Goal: Transaction & Acquisition: Purchase product/service

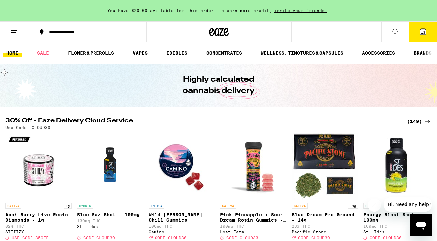
click at [419, 122] on div "(149)" at bounding box center [419, 121] width 25 height 8
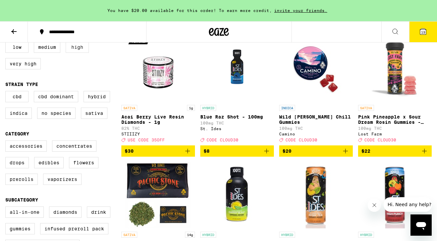
scroll to position [82, 0]
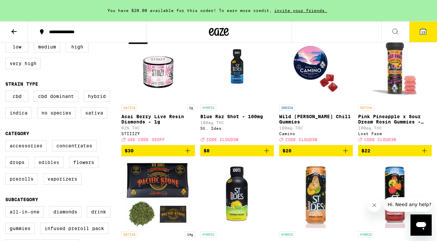
click at [48, 167] on label "Edibles" at bounding box center [49, 162] width 30 height 11
click at [7, 141] on input "Edibles" at bounding box center [7, 141] width 0 height 0
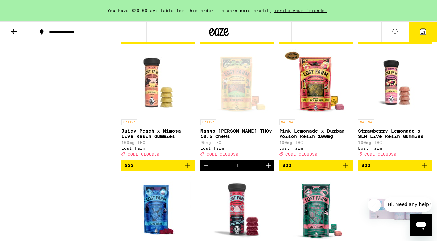
scroll to position [954, 0]
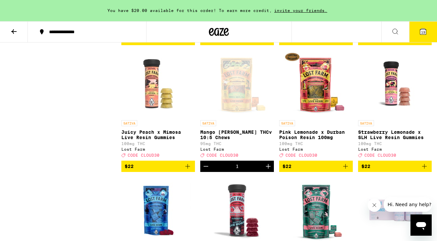
click at [425, 36] on button "13" at bounding box center [423, 32] width 28 height 21
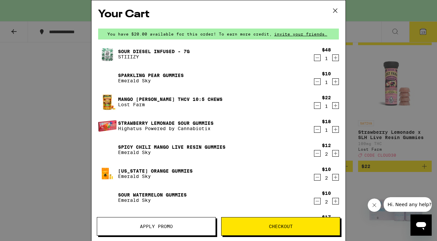
click at [316, 57] on icon "Decrement" at bounding box center [317, 58] width 6 height 8
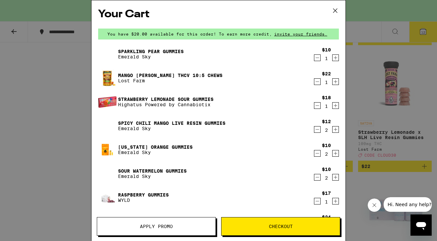
click at [316, 59] on icon "Decrement" at bounding box center [317, 58] width 6 height 8
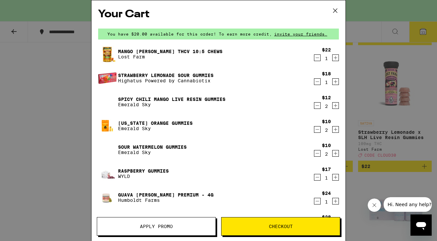
click at [317, 59] on icon "Decrement" at bounding box center [317, 58] width 6 height 8
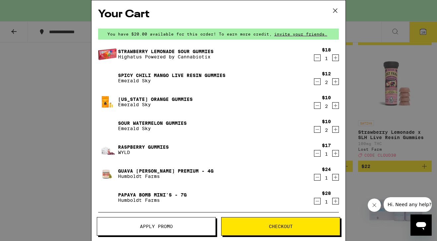
click at [317, 59] on icon "Decrement" at bounding box center [317, 58] width 6 height 8
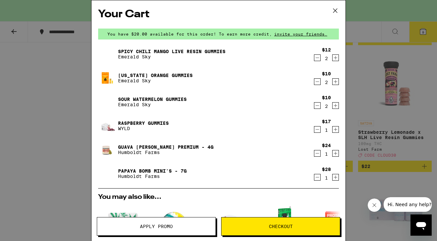
click at [317, 57] on icon "Decrement" at bounding box center [317, 58] width 6 height 8
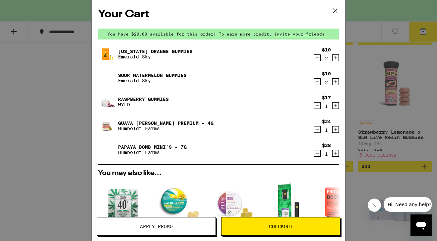
click at [317, 60] on icon "Decrement" at bounding box center [317, 58] width 6 height 8
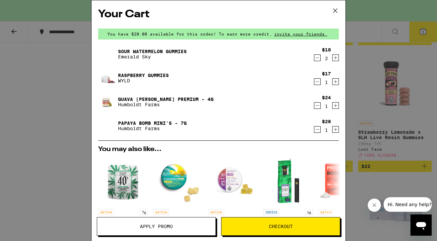
click at [317, 59] on icon "Decrement" at bounding box center [317, 58] width 6 height 8
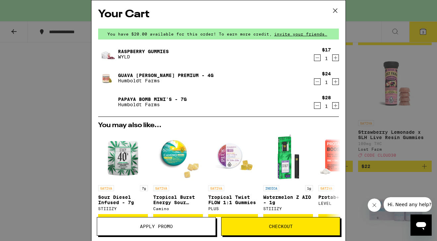
click at [317, 59] on icon "Decrement" at bounding box center [317, 58] width 6 height 8
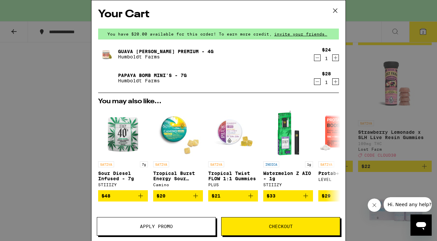
click at [317, 59] on icon "Decrement" at bounding box center [317, 58] width 6 height 8
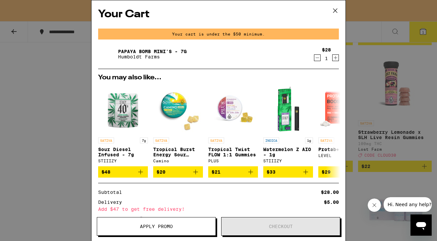
click at [317, 57] on icon "Decrement" at bounding box center [317, 58] width 6 height 8
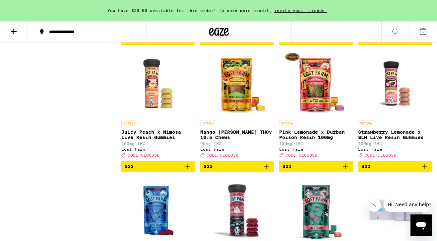
click at [267, 170] on icon "Add to bag" at bounding box center [267, 166] width 8 height 8
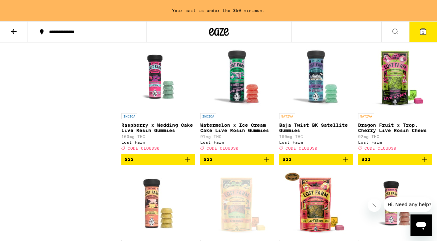
scroll to position [834, 0]
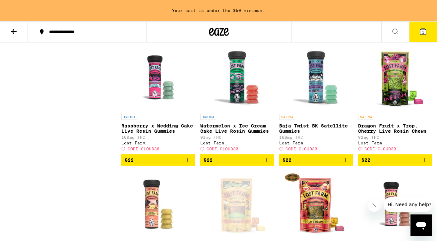
click at [422, 164] on icon "Add to bag" at bounding box center [425, 160] width 8 height 8
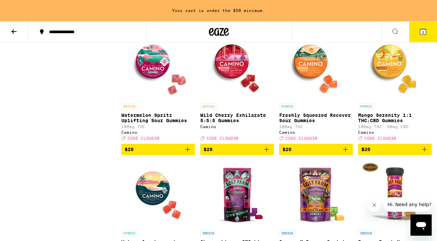
scroll to position [590, 0]
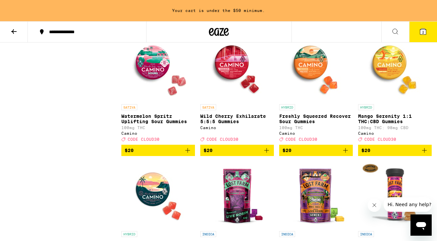
click at [266, 154] on icon "Add to bag" at bounding box center [267, 150] width 8 height 8
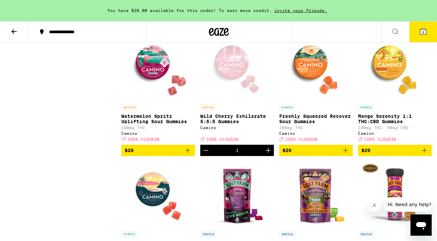
click at [188, 153] on icon "Add to bag" at bounding box center [187, 150] width 5 height 5
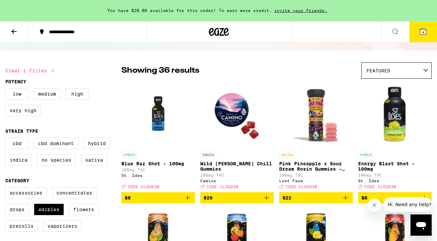
scroll to position [36, 0]
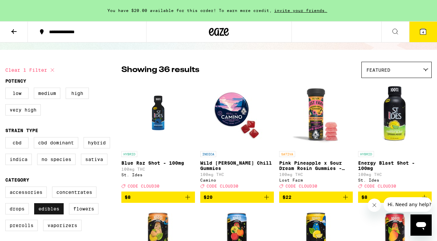
click at [50, 213] on label "Edibles" at bounding box center [49, 208] width 30 height 11
click at [7, 188] on input "Edibles" at bounding box center [7, 187] width 0 height 0
checkbox input "false"
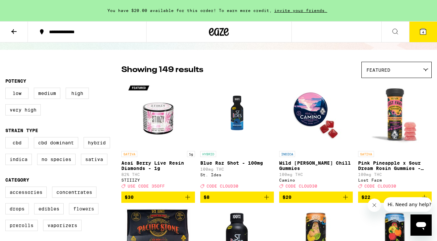
click at [84, 214] on label "Flowers" at bounding box center [84, 208] width 30 height 11
click at [7, 188] on input "Flowers" at bounding box center [7, 187] width 0 height 0
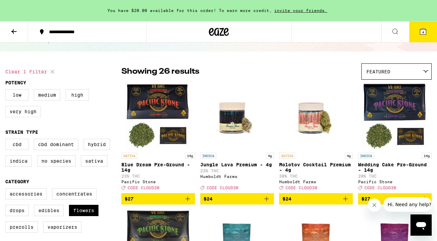
scroll to position [34, 0]
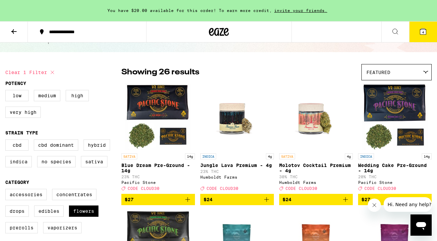
click at [188, 203] on icon "Add to bag" at bounding box center [188, 199] width 8 height 8
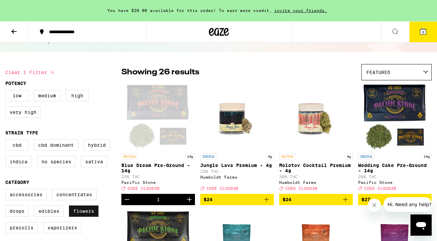
click at [84, 215] on label "Flowers" at bounding box center [84, 210] width 30 height 11
click at [7, 190] on input "Flowers" at bounding box center [7, 190] width 0 height 0
checkbox input "false"
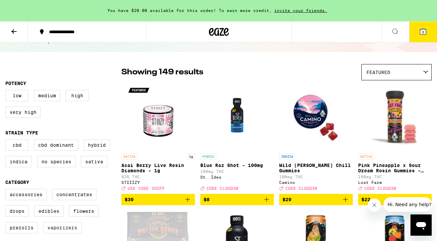
click at [62, 232] on label "Vaporizers" at bounding box center [62, 227] width 38 height 11
click at [7, 190] on input "Vaporizers" at bounding box center [7, 190] width 0 height 0
checkbox input "true"
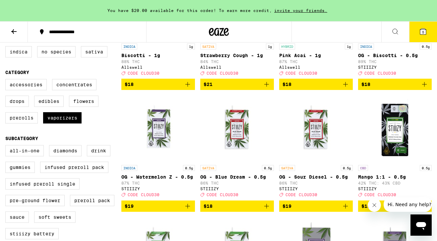
scroll to position [149, 0]
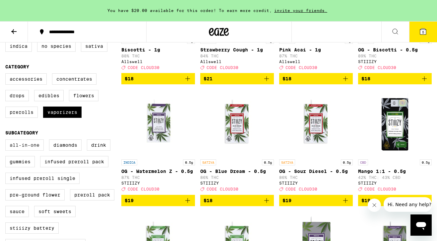
click at [30, 151] on label "All-In-One" at bounding box center [24, 144] width 38 height 11
click at [7, 141] on input "All-In-One" at bounding box center [7, 140] width 0 height 0
checkbox input "true"
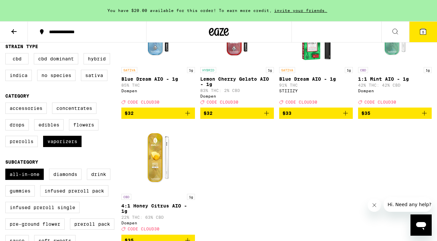
scroll to position [118, 0]
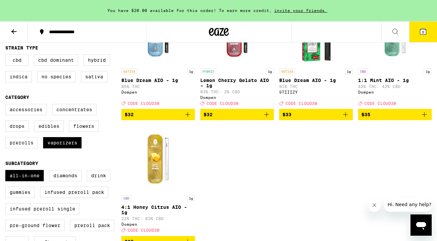
click at [267, 118] on icon "Add to bag" at bounding box center [267, 114] width 8 height 8
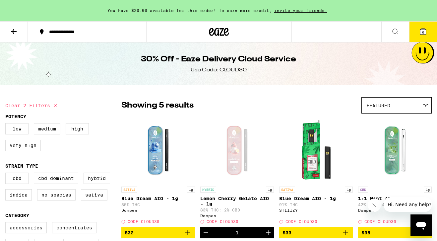
scroll to position [0, 0]
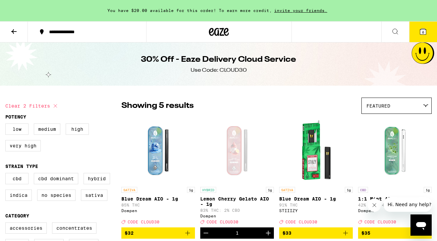
click at [13, 31] on icon at bounding box center [13, 31] width 5 height 5
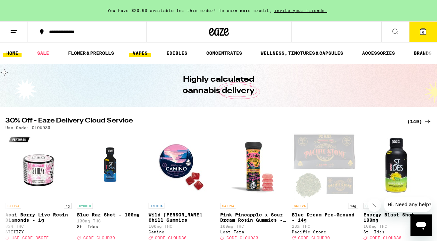
click at [151, 55] on link "VAPES" at bounding box center [140, 53] width 22 height 8
click at [147, 53] on link "VAPES" at bounding box center [140, 53] width 22 height 8
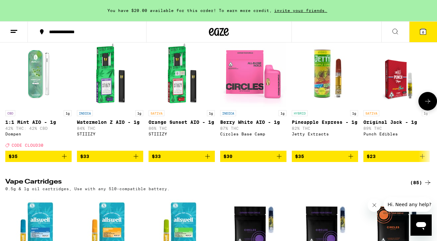
scroll to position [92, 0]
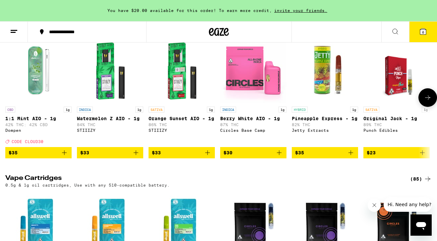
click at [280, 157] on icon "Add to bag" at bounding box center [279, 153] width 8 height 8
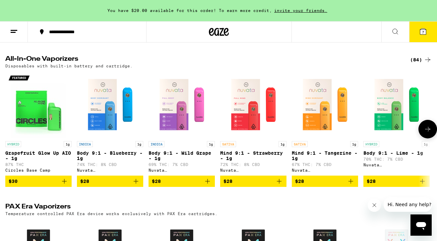
scroll to position [359, 0]
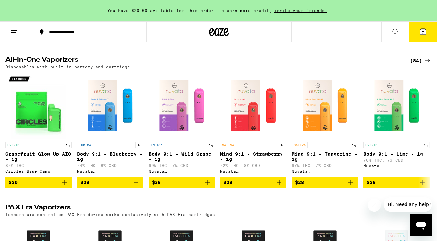
click at [421, 65] on div "(84)" at bounding box center [421, 61] width 22 height 8
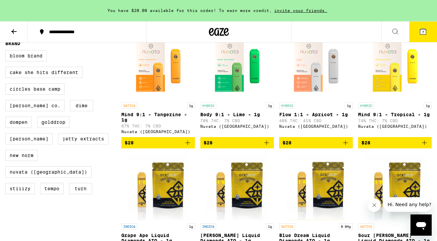
scroll to position [88, 0]
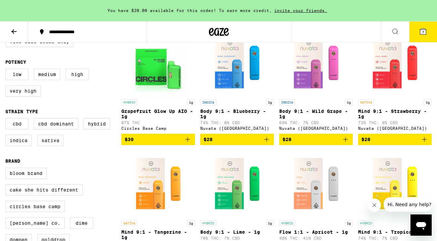
click at [266, 142] on icon "Add to bag" at bounding box center [266, 139] width 5 height 5
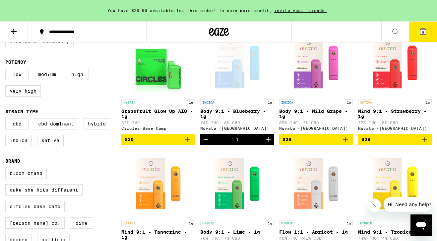
click at [422, 33] on span "8" at bounding box center [423, 32] width 2 height 4
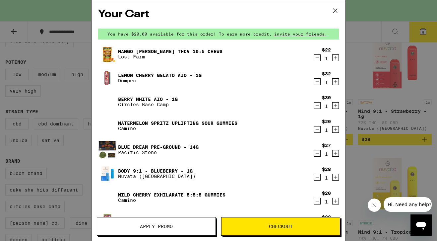
click at [337, 13] on icon at bounding box center [335, 11] width 10 height 10
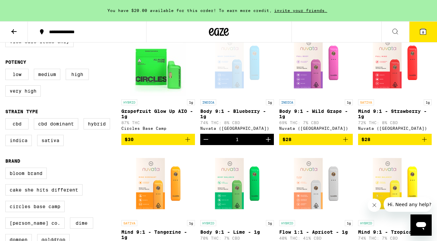
click at [16, 33] on icon at bounding box center [14, 32] width 8 height 8
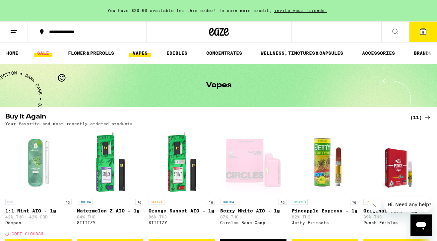
click at [46, 53] on link "SALE" at bounding box center [43, 53] width 19 height 8
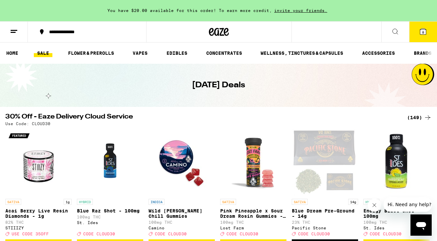
click at [425, 33] on icon at bounding box center [423, 32] width 6 height 6
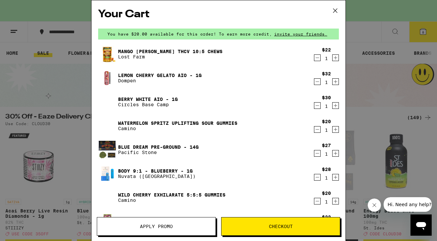
click at [333, 13] on icon at bounding box center [335, 11] width 10 height 10
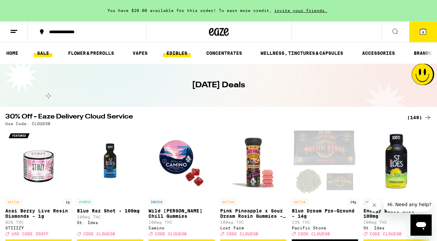
click at [179, 50] on link "EDIBLES" at bounding box center [177, 53] width 28 height 8
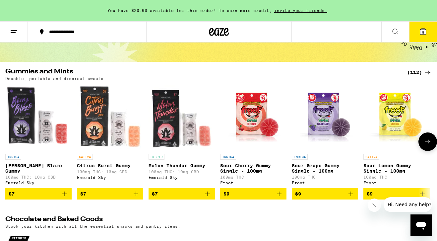
scroll to position [44, 0]
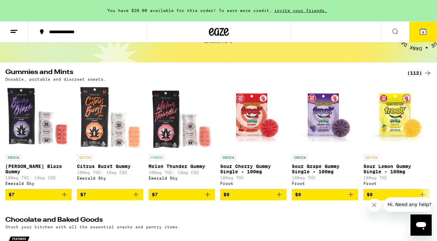
click at [415, 75] on div "(112)" at bounding box center [419, 73] width 25 height 8
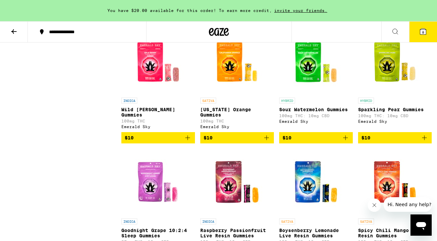
scroll to position [460, 0]
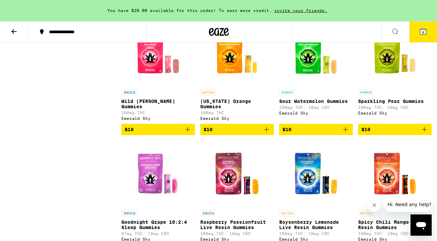
click at [267, 133] on icon "Add to bag" at bounding box center [267, 129] width 8 height 8
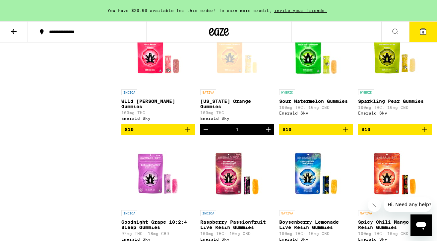
click at [267, 133] on icon "Increment" at bounding box center [268, 129] width 8 height 8
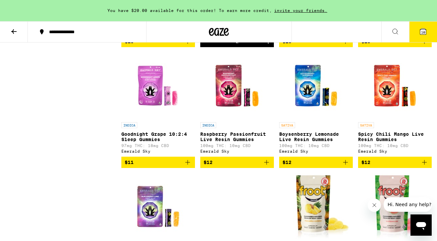
scroll to position [551, 0]
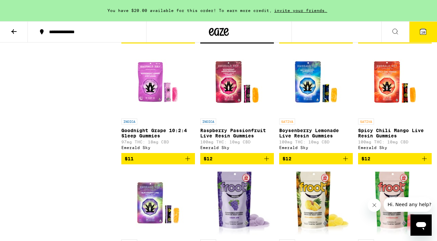
click at [424, 163] on icon "Add to bag" at bounding box center [425, 159] width 8 height 8
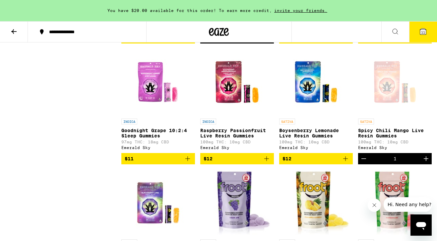
click at [424, 163] on icon "Increment" at bounding box center [426, 159] width 8 height 8
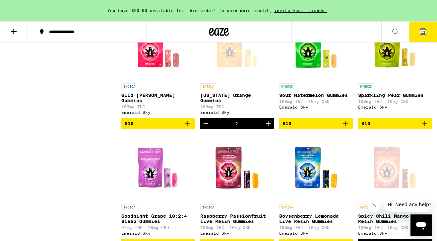
scroll to position [460, 0]
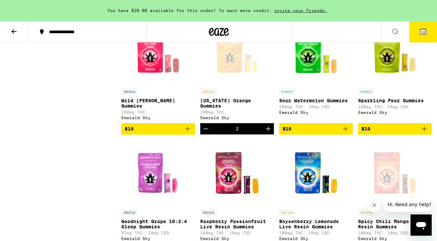
click at [348, 133] on icon "Add to bag" at bounding box center [346, 129] width 8 height 8
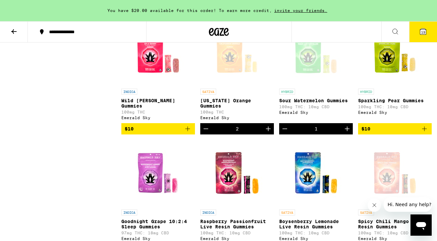
click at [348, 133] on icon "Increment" at bounding box center [347, 129] width 8 height 8
click at [421, 29] on icon at bounding box center [423, 32] width 6 height 6
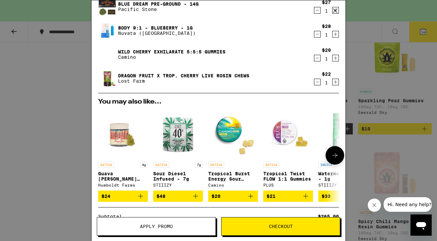
scroll to position [306, 0]
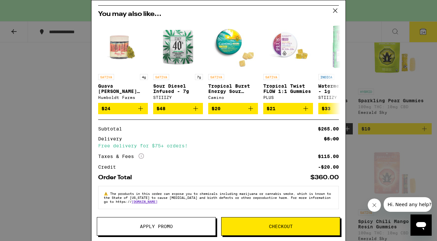
click at [167, 225] on span "Apply Promo" at bounding box center [156, 226] width 33 height 5
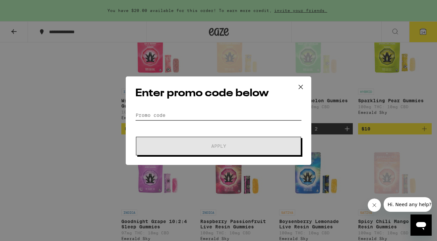
click at [186, 114] on input "Promo Code" at bounding box center [218, 115] width 167 height 10
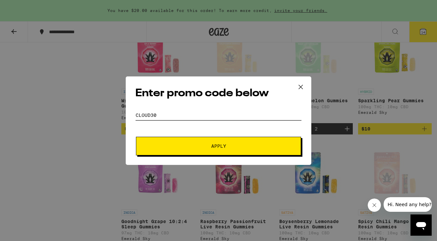
type input "CLOUD30"
click at [199, 146] on span "Apply" at bounding box center [218, 146] width 119 height 5
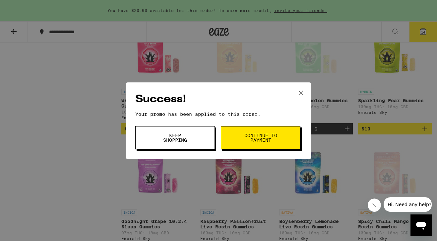
click at [256, 137] on span "Continue to payment" at bounding box center [261, 137] width 34 height 9
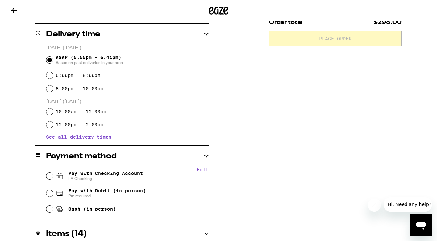
scroll to position [167, 0]
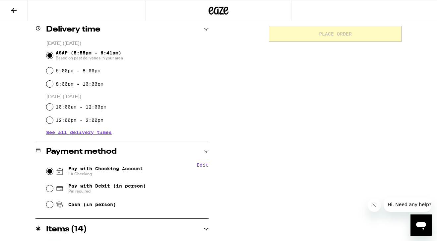
click at [49, 172] on input "Pay with Checking Account LA Checking" at bounding box center [49, 171] width 7 height 7
radio input "true"
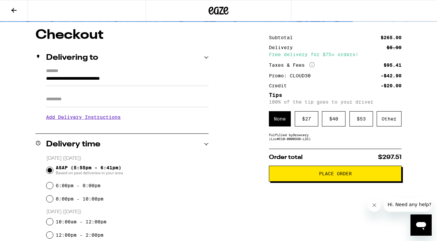
scroll to position [53, 0]
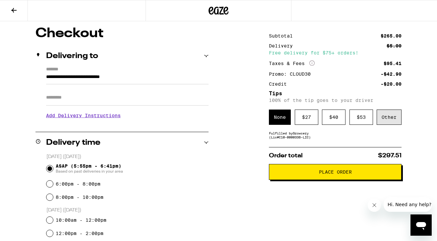
click at [387, 118] on div "Other" at bounding box center [389, 116] width 25 height 15
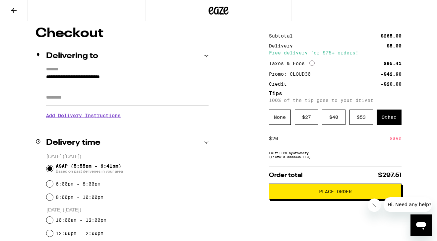
type input "20"
click at [398, 139] on div "Save" at bounding box center [396, 138] width 12 height 15
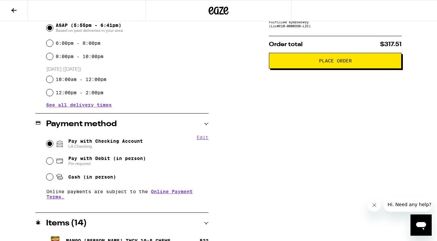
scroll to position [200, 0]
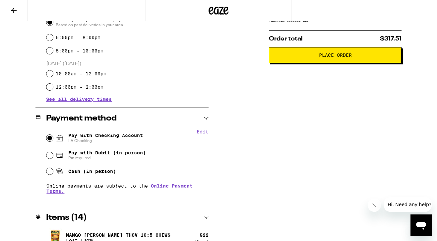
click at [328, 57] on span "Place Order" at bounding box center [335, 55] width 33 height 5
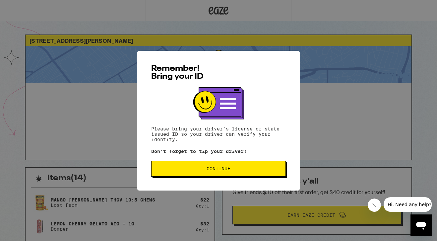
click at [227, 168] on span "Continue" at bounding box center [219, 168] width 24 height 5
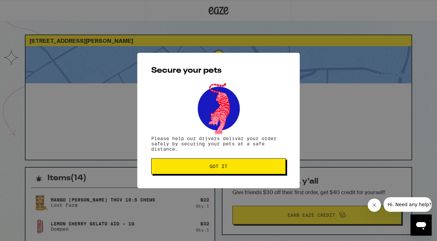
click at [227, 168] on span "Got it" at bounding box center [219, 166] width 18 height 5
